Goal: Information Seeking & Learning: Check status

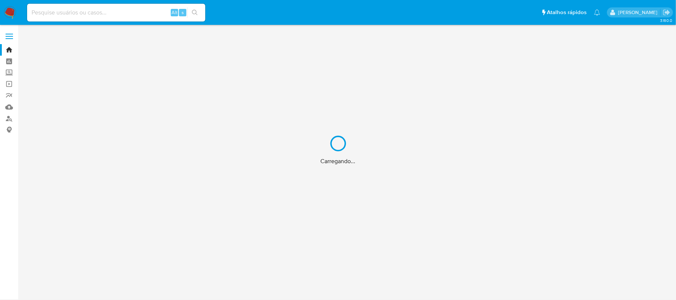
click at [54, 15] on div "Carregando..." at bounding box center [338, 150] width 676 height 300
click at [46, 11] on input at bounding box center [116, 13] width 178 height 10
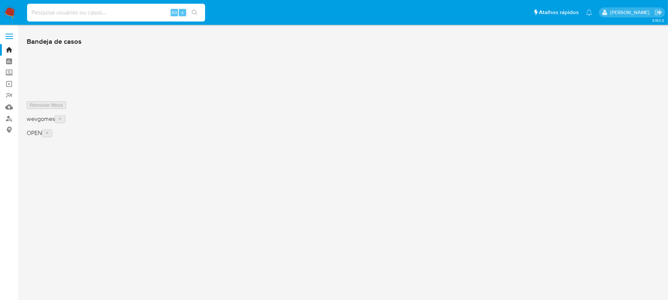
paste input "1211677118"
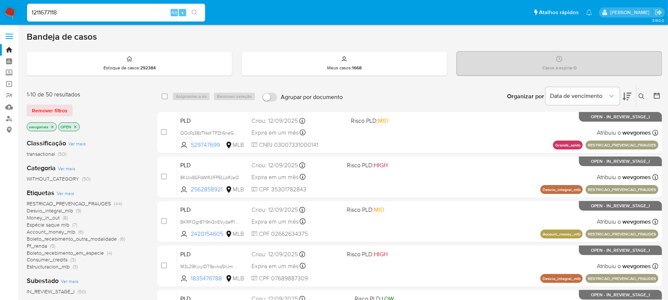
type input "1211677118"
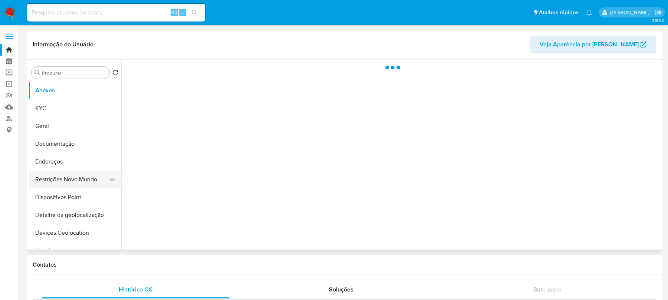
click at [59, 181] on button "Restrições Novo Mundo" at bounding box center [72, 180] width 87 height 18
select select "10"
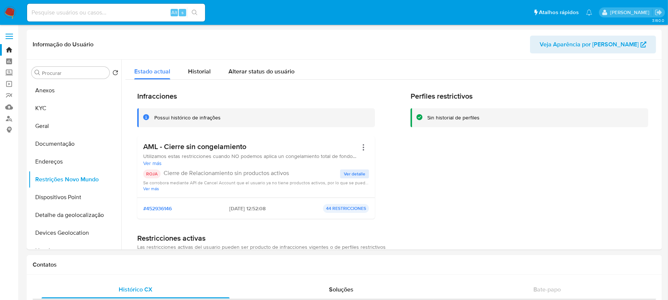
click at [131, 19] on div "Alt s" at bounding box center [116, 13] width 178 height 18
click at [107, 14] on input at bounding box center [116, 13] width 178 height 10
paste input "1030190902"
type input "1030190902"
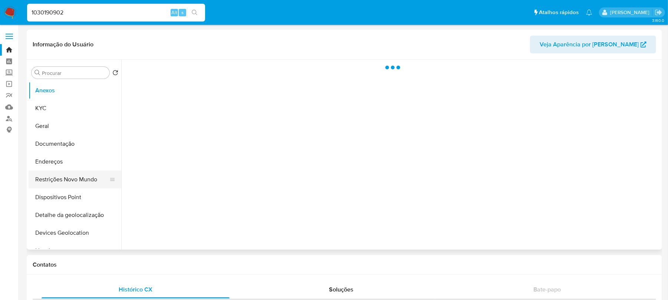
click at [46, 178] on button "Restrições Novo Mundo" at bounding box center [72, 180] width 87 height 18
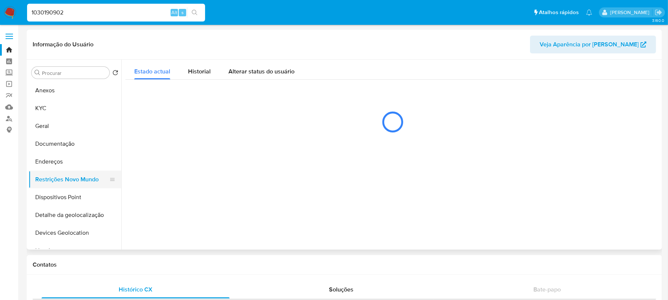
select select "10"
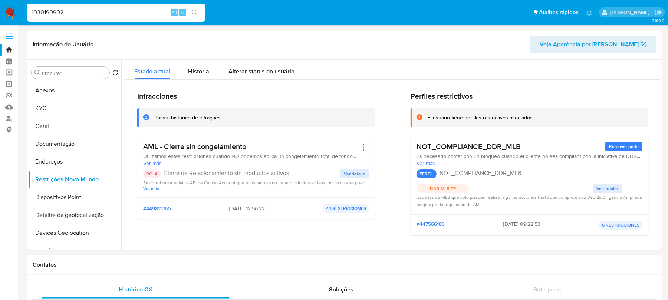
click at [128, 8] on input "1030190902" at bounding box center [116, 13] width 178 height 10
paste input "22414473"
type input "224144732"
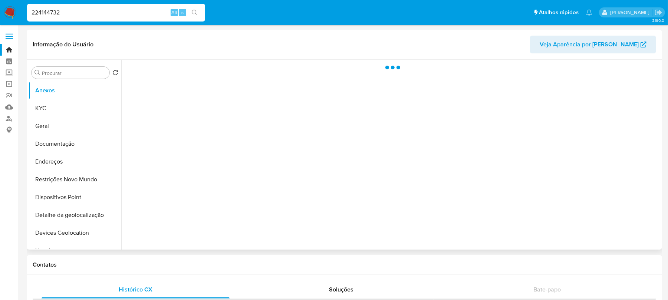
select select "10"
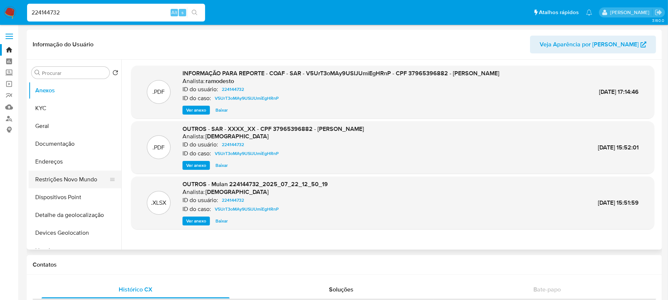
click at [60, 181] on button "Restrições Novo Mundo" at bounding box center [72, 180] width 87 height 18
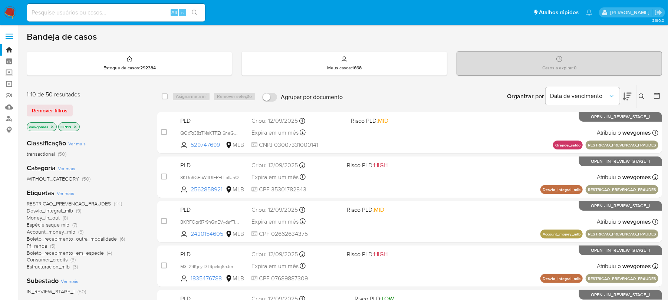
click at [53, 127] on icon "close-filter" at bounding box center [52, 126] width 3 height 3
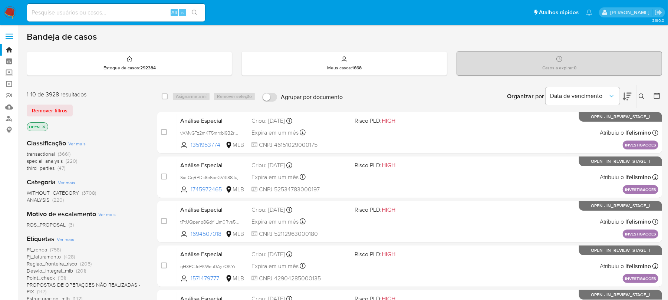
click at [66, 237] on span "Ver mais" at bounding box center [65, 239] width 17 height 7
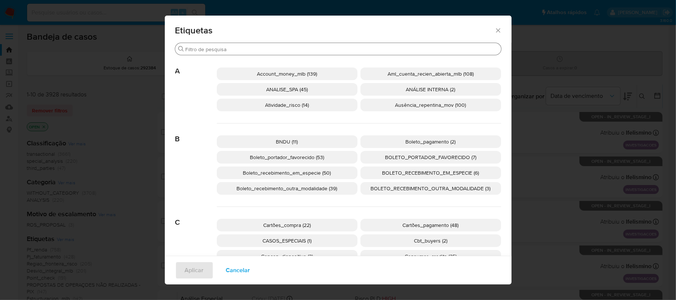
click at [233, 50] on input "Buscar" at bounding box center [341, 49] width 312 height 7
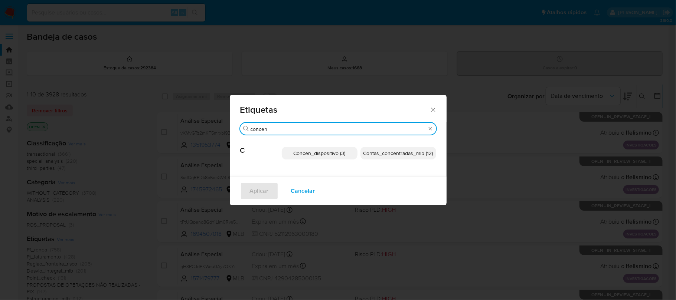
type input "concen"
click at [309, 157] on p "Concen_dispositivo (3)" at bounding box center [320, 153] width 76 height 13
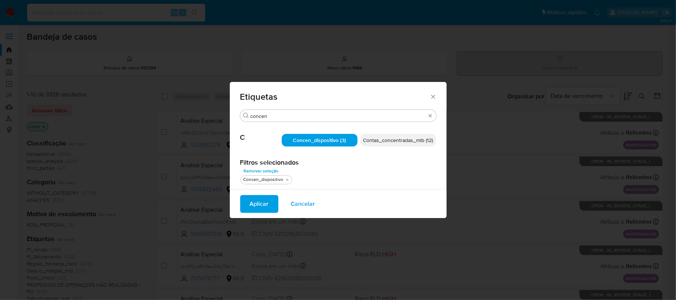
click at [261, 202] on span "Aplicar" at bounding box center [259, 204] width 19 height 16
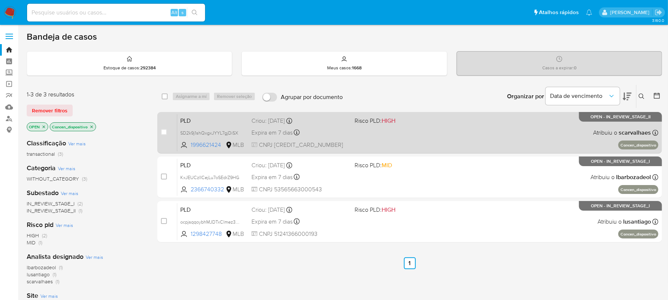
click at [428, 147] on div "PLD SD2k9j1shQxgxJYYL7gjDiSX 1996621424 MLB Risco PLD: HIGH Criou: 12/08/2025 C…" at bounding box center [417, 132] width 481 height 37
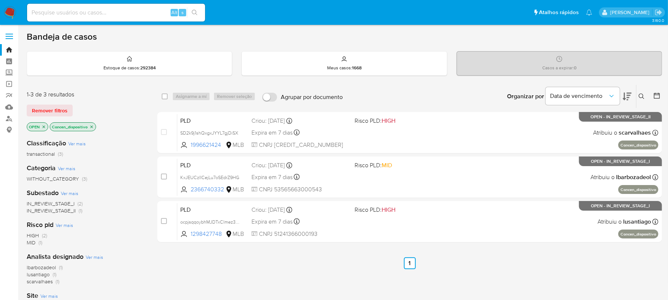
click at [8, 13] on img at bounding box center [10, 12] width 13 height 13
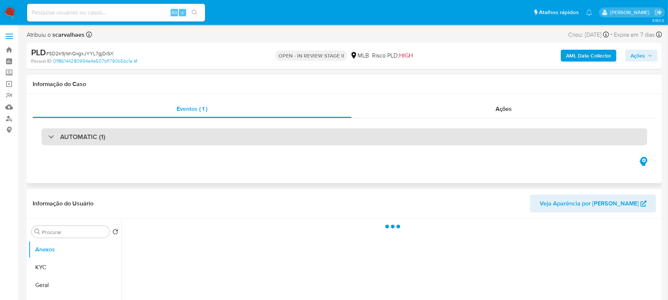
click at [249, 133] on div "AUTOMATIC (1)" at bounding box center [345, 136] width 606 height 17
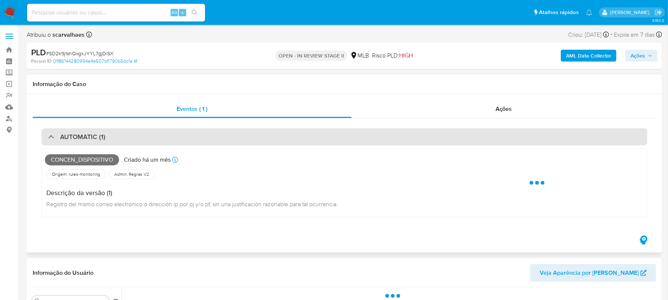
select select "10"
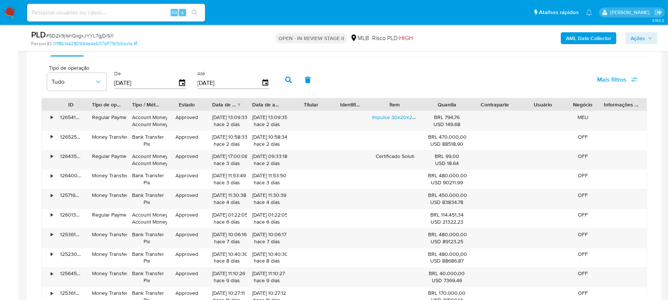
scroll to position [723, 0]
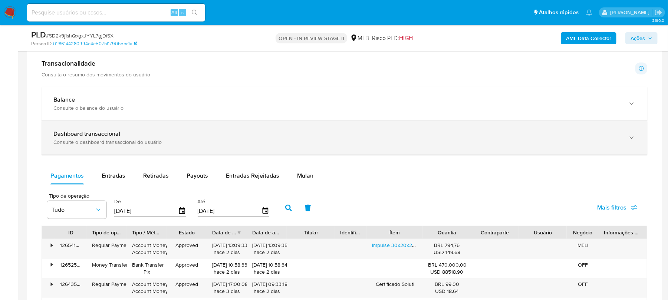
click at [134, 145] on div "Consulte o dashboard transaccional do usuário" at bounding box center [336, 142] width 567 height 7
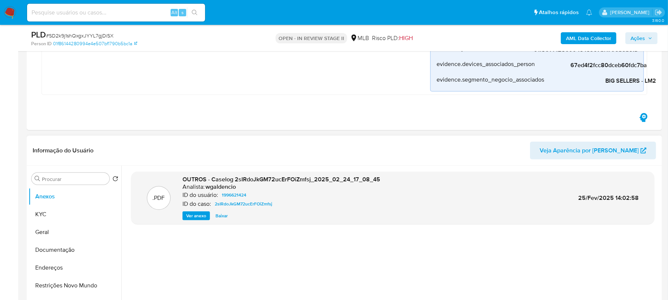
scroll to position [262, 0]
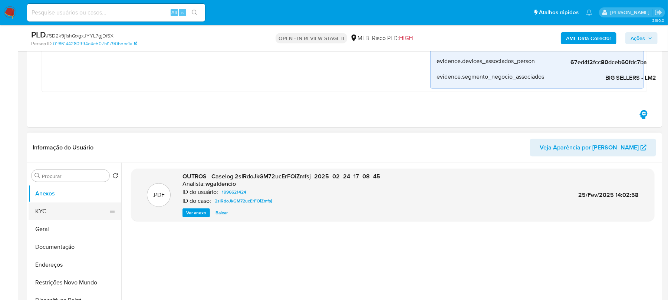
click at [60, 211] on button "KYC" at bounding box center [72, 212] width 87 height 18
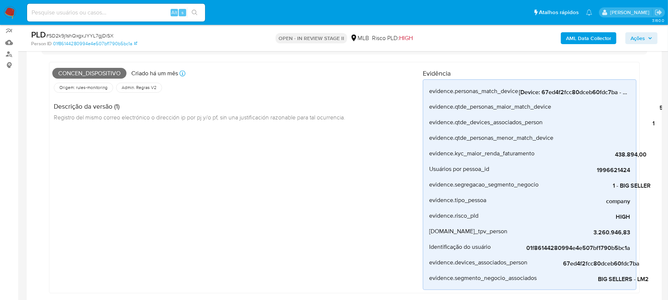
scroll to position [64, 0]
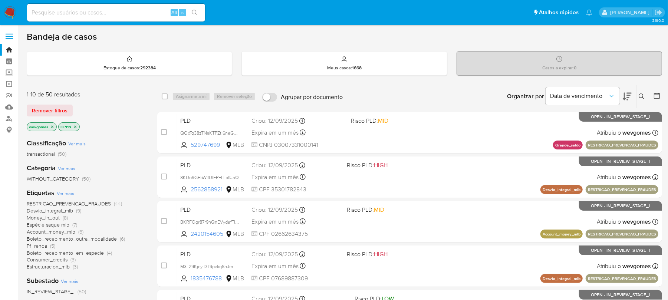
click at [68, 14] on input at bounding box center [116, 13] width 178 height 10
type input "494054790"
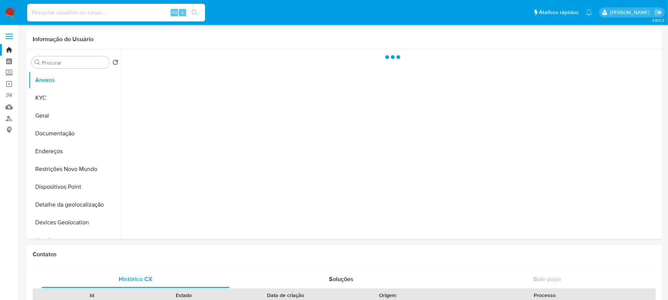
select select "10"
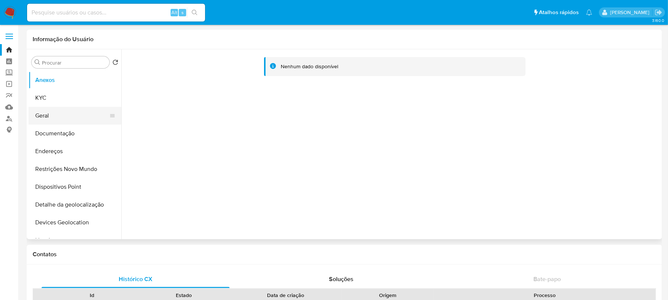
click at [46, 115] on button "Geral" at bounding box center [72, 116] width 87 height 18
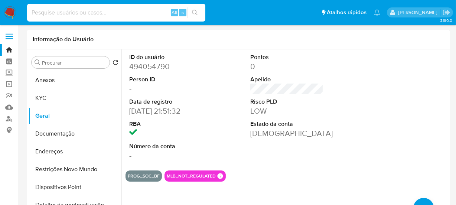
click at [49, 14] on input at bounding box center [116, 13] width 178 height 10
type input "147698003"
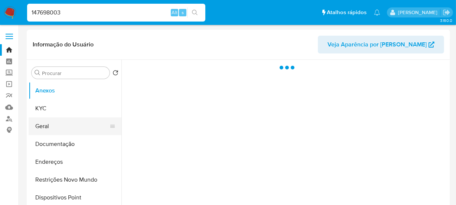
click at [56, 130] on button "Geral" at bounding box center [72, 126] width 87 height 18
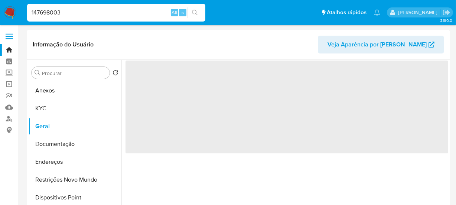
select select "10"
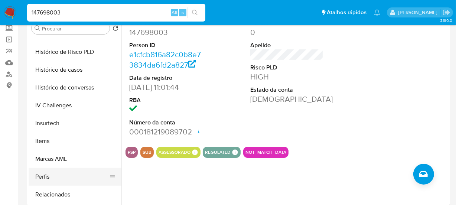
scroll to position [349, 0]
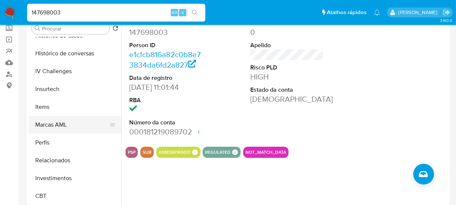
click at [52, 123] on button "Marcas AML" at bounding box center [72, 125] width 87 height 18
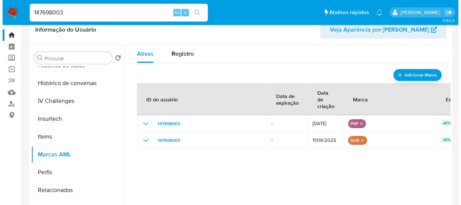
scroll to position [0, 0]
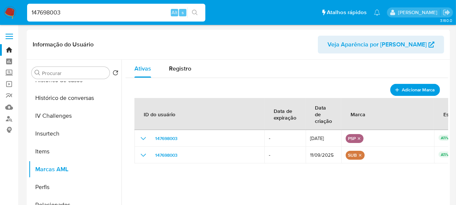
click at [394, 90] on icon "add-mark" at bounding box center [397, 90] width 6 height 6
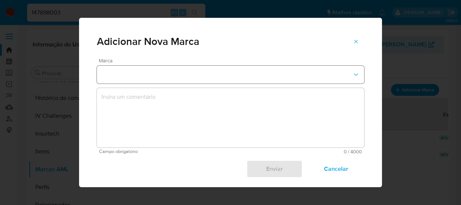
click at [352, 71] on icon "marks-modal" at bounding box center [355, 74] width 7 height 7
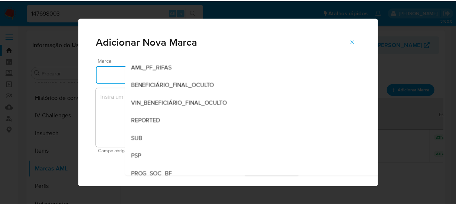
scroll to position [102, 0]
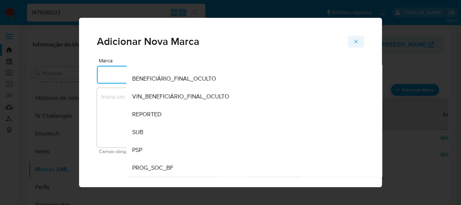
click at [353, 41] on icon "marks-modal" at bounding box center [356, 42] width 6 height 6
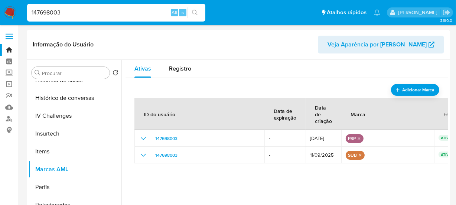
click at [207, 183] on div "ID do usuário Data de expiração Data de criação Marca Estado 147698003 - 12/09/…" at bounding box center [286, 165] width 305 height 148
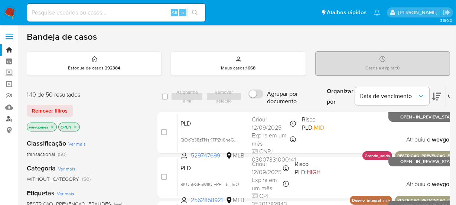
click at [8, 117] on link "Localizador de pessoas" at bounding box center [44, 119] width 88 height 12
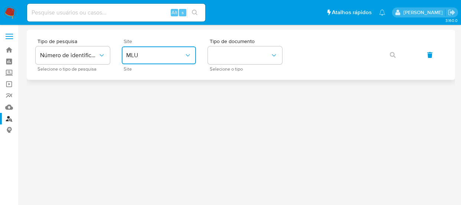
click at [194, 56] on button "MLU" at bounding box center [159, 55] width 74 height 18
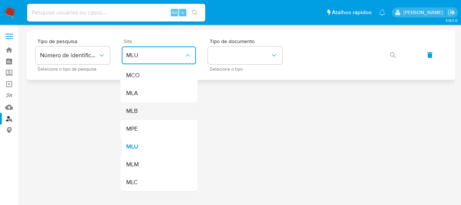
click at [141, 107] on div "MLB" at bounding box center [156, 111] width 61 height 18
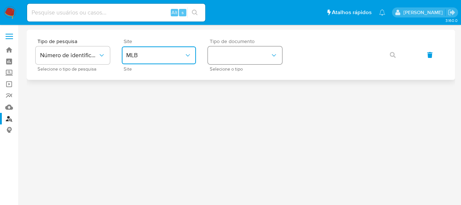
click at [246, 59] on button "identificationType" at bounding box center [245, 55] width 74 height 18
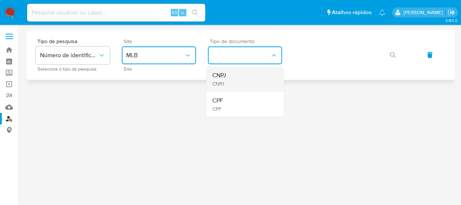
click at [228, 80] on div "CNPJ CNPJ" at bounding box center [242, 78] width 61 height 25
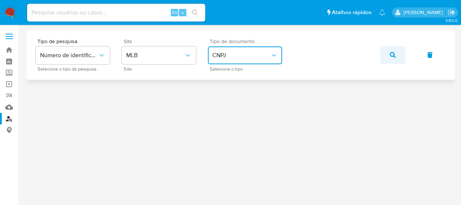
click at [389, 55] on button "button" at bounding box center [392, 55] width 25 height 18
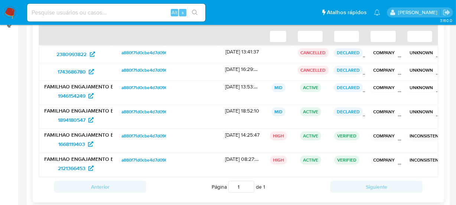
scroll to position [90, 0]
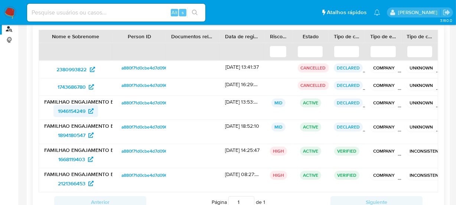
click at [65, 108] on span "1946154249" at bounding box center [71, 111] width 27 height 12
click at [68, 134] on span "1894180547" at bounding box center [71, 135] width 27 height 12
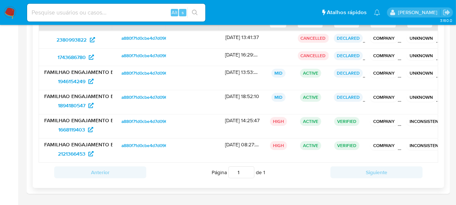
scroll to position [135, 0]
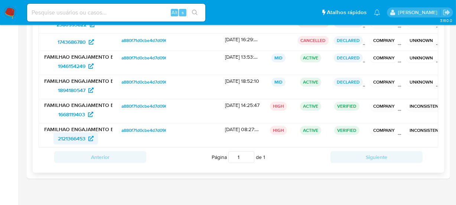
click at [70, 137] on span "2121366453" at bounding box center [71, 138] width 27 height 12
click at [62, 114] on span "1668119403" at bounding box center [71, 114] width 27 height 12
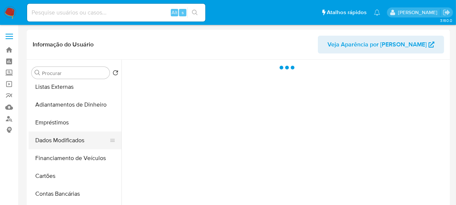
scroll to position [179, 0]
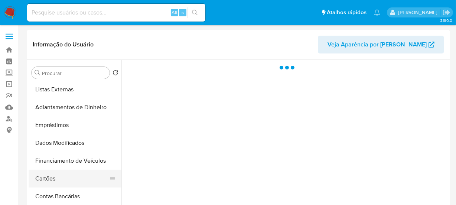
select select "10"
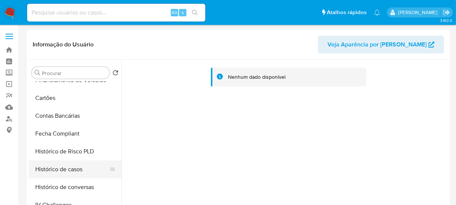
scroll to position [269, 0]
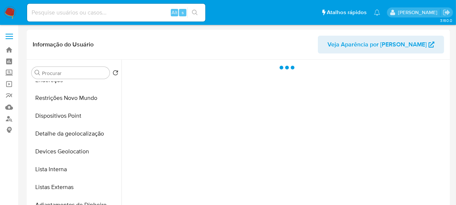
scroll to position [224, 0]
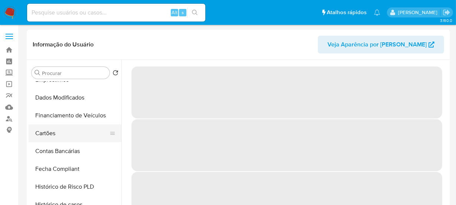
select select "10"
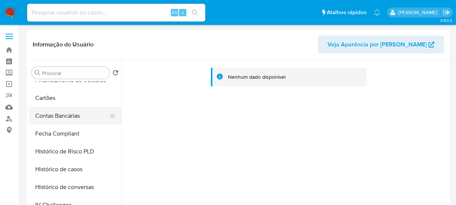
scroll to position [269, 0]
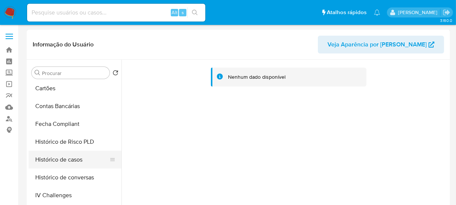
click at [61, 160] on button "Histórico de casos" at bounding box center [72, 160] width 87 height 18
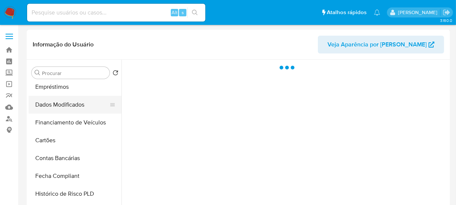
scroll to position [270, 0]
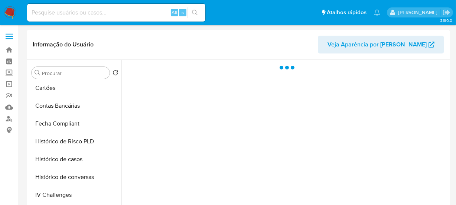
select select "10"
click at [58, 156] on button "Histórico de casos" at bounding box center [72, 159] width 87 height 18
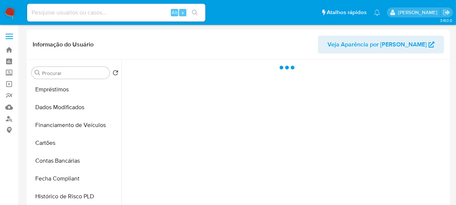
scroll to position [270, 0]
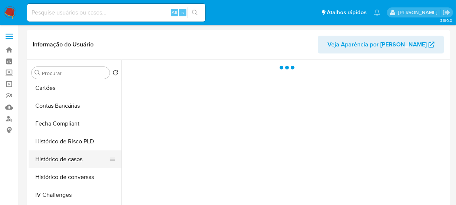
click at [56, 159] on button "Histórico de casos" at bounding box center [72, 159] width 87 height 18
select select "10"
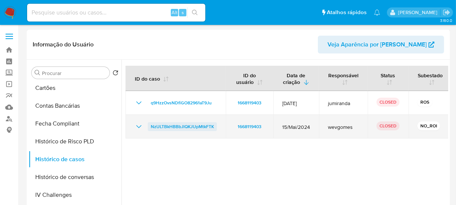
click at [174, 127] on span "NzULTBkHBBbJlQKJUpMtkFTK" at bounding box center [182, 126] width 63 height 9
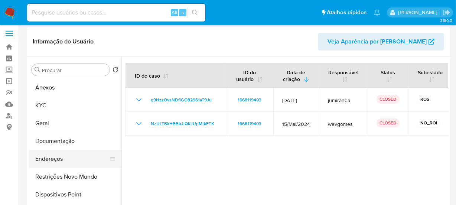
scroll to position [0, 0]
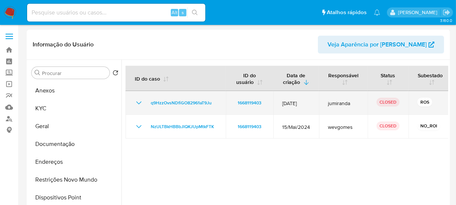
click at [137, 105] on icon "Mostrar/Ocultar" at bounding box center [138, 102] width 9 height 9
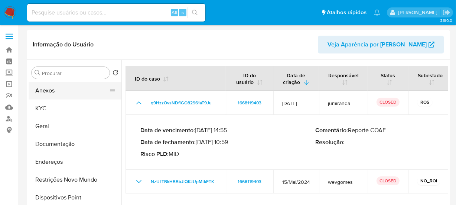
click at [43, 94] on button "Anexos" at bounding box center [72, 91] width 87 height 18
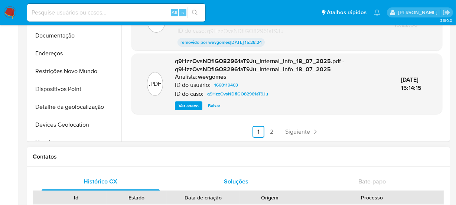
scroll to position [135, 0]
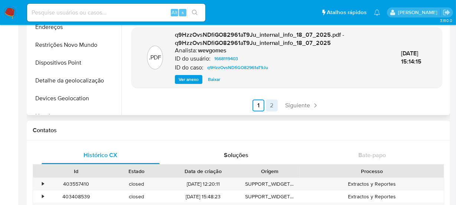
click at [270, 106] on link "2" at bounding box center [272, 105] width 12 height 12
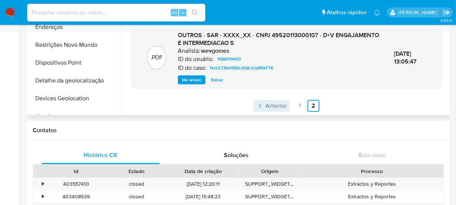
click at [274, 108] on span "Anterior" at bounding box center [275, 106] width 21 height 6
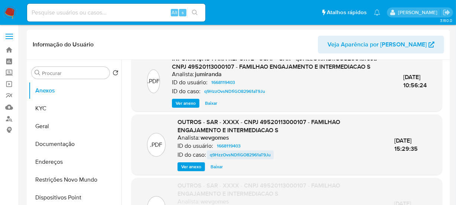
scroll to position [0, 0]
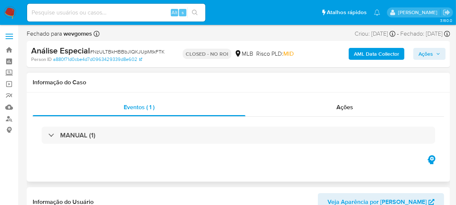
select select "10"
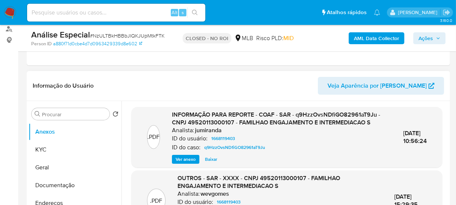
scroll to position [135, 0]
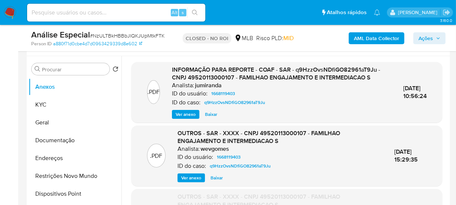
click at [191, 177] on span "Ver anexo" at bounding box center [191, 177] width 20 height 7
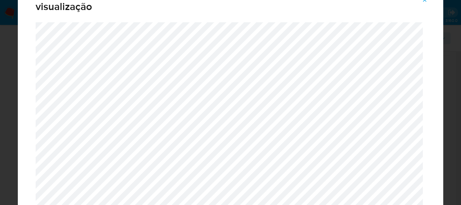
click at [425, 2] on icon "Attachment preview" at bounding box center [424, 0] width 6 height 6
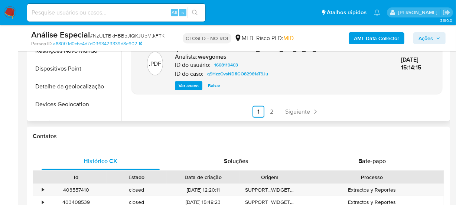
scroll to position [270, 0]
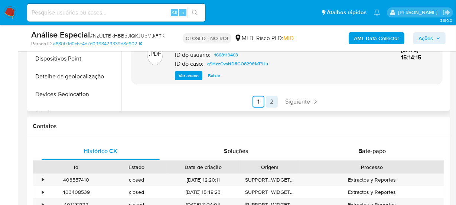
click at [271, 105] on link "2" at bounding box center [272, 102] width 12 height 12
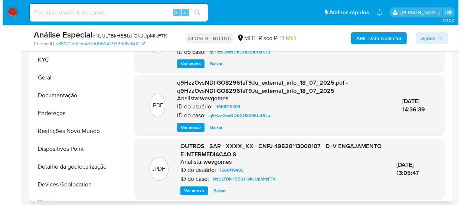
scroll to position [94, 0]
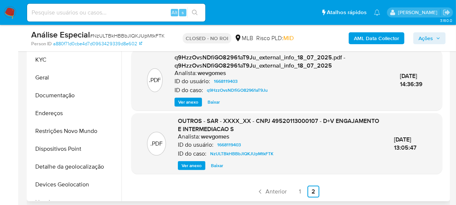
click at [190, 167] on span "Ver anexo" at bounding box center [191, 165] width 20 height 7
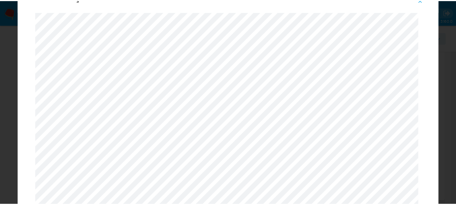
scroll to position [0, 0]
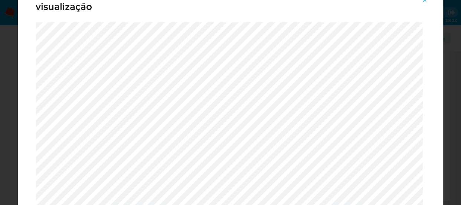
click at [424, 2] on icon "Attachment preview" at bounding box center [424, 0] width 6 height 6
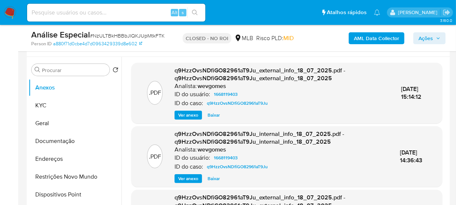
scroll to position [135, 0]
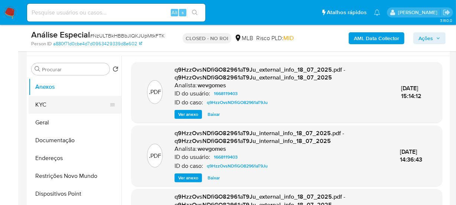
click at [40, 108] on button "KYC" at bounding box center [72, 105] width 87 height 18
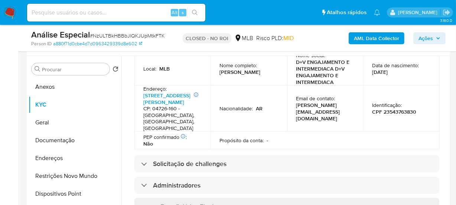
scroll to position [315, 0]
